Goal: Task Accomplishment & Management: Use online tool/utility

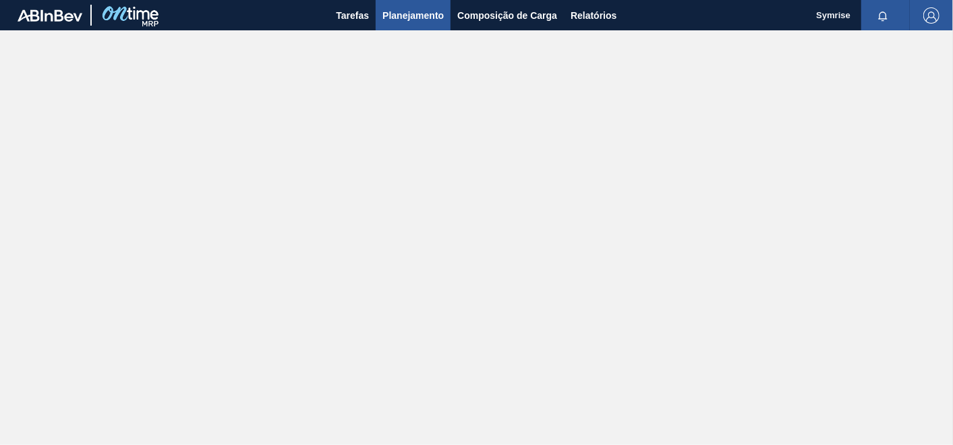
click at [416, 16] on span "Planejamento" at bounding box center [412, 15] width 61 height 16
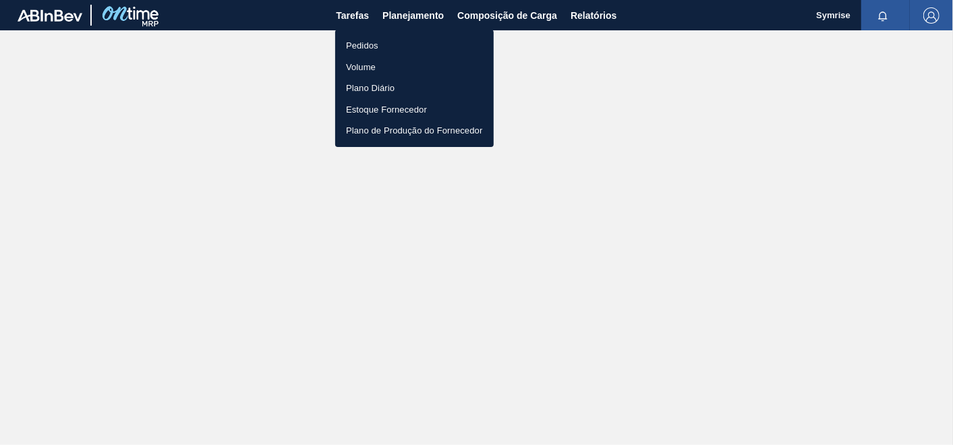
click at [385, 42] on li "Pedidos" at bounding box center [414, 46] width 158 height 22
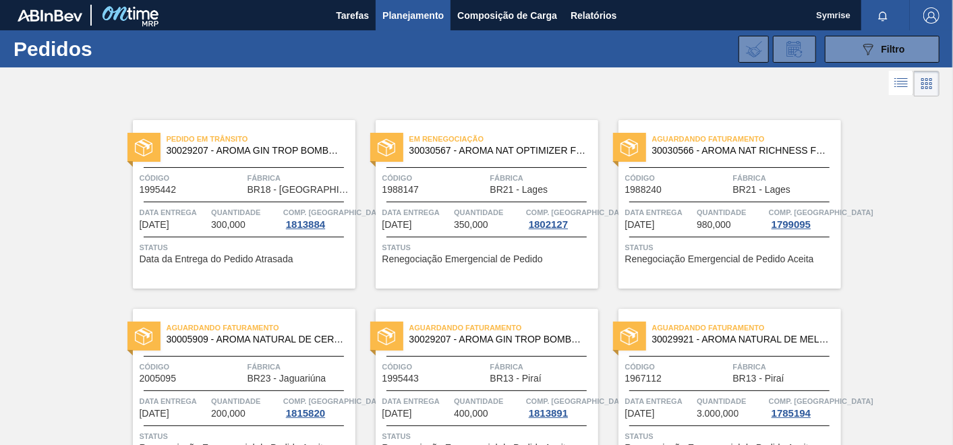
click at [934, 14] on img "button" at bounding box center [931, 15] width 16 height 16
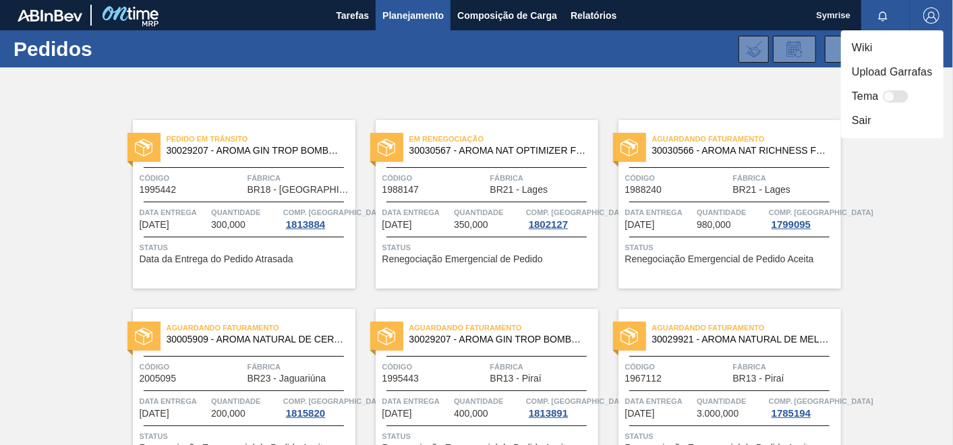
click at [868, 123] on li "Sair" at bounding box center [892, 121] width 102 height 24
